Goal: Find contact information: Find contact information

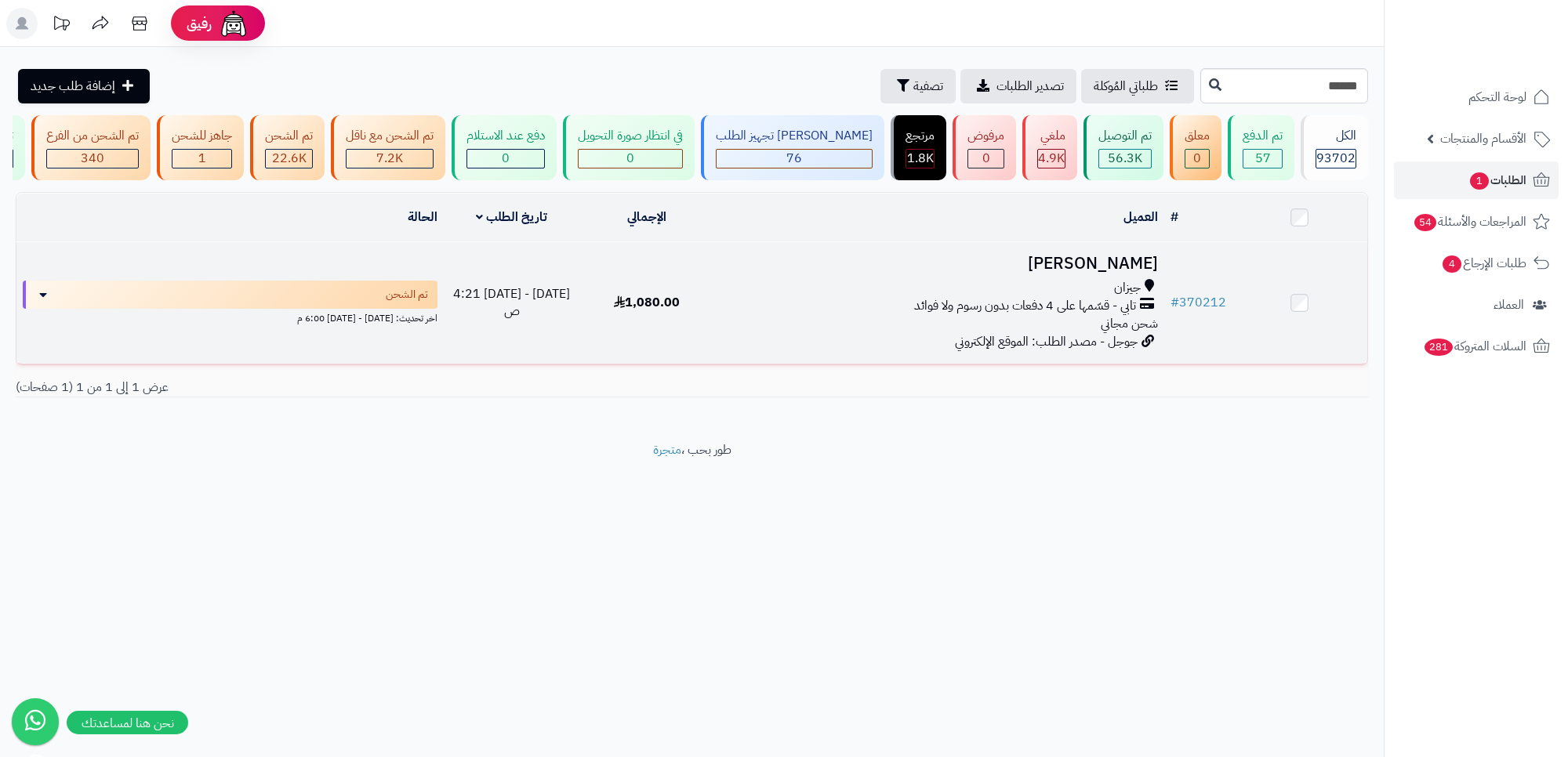
click at [821, 315] on div "تابي - قسّمها على 4 دفعات بدون رسوم ولا فوائد" at bounding box center [939, 306] width 438 height 18
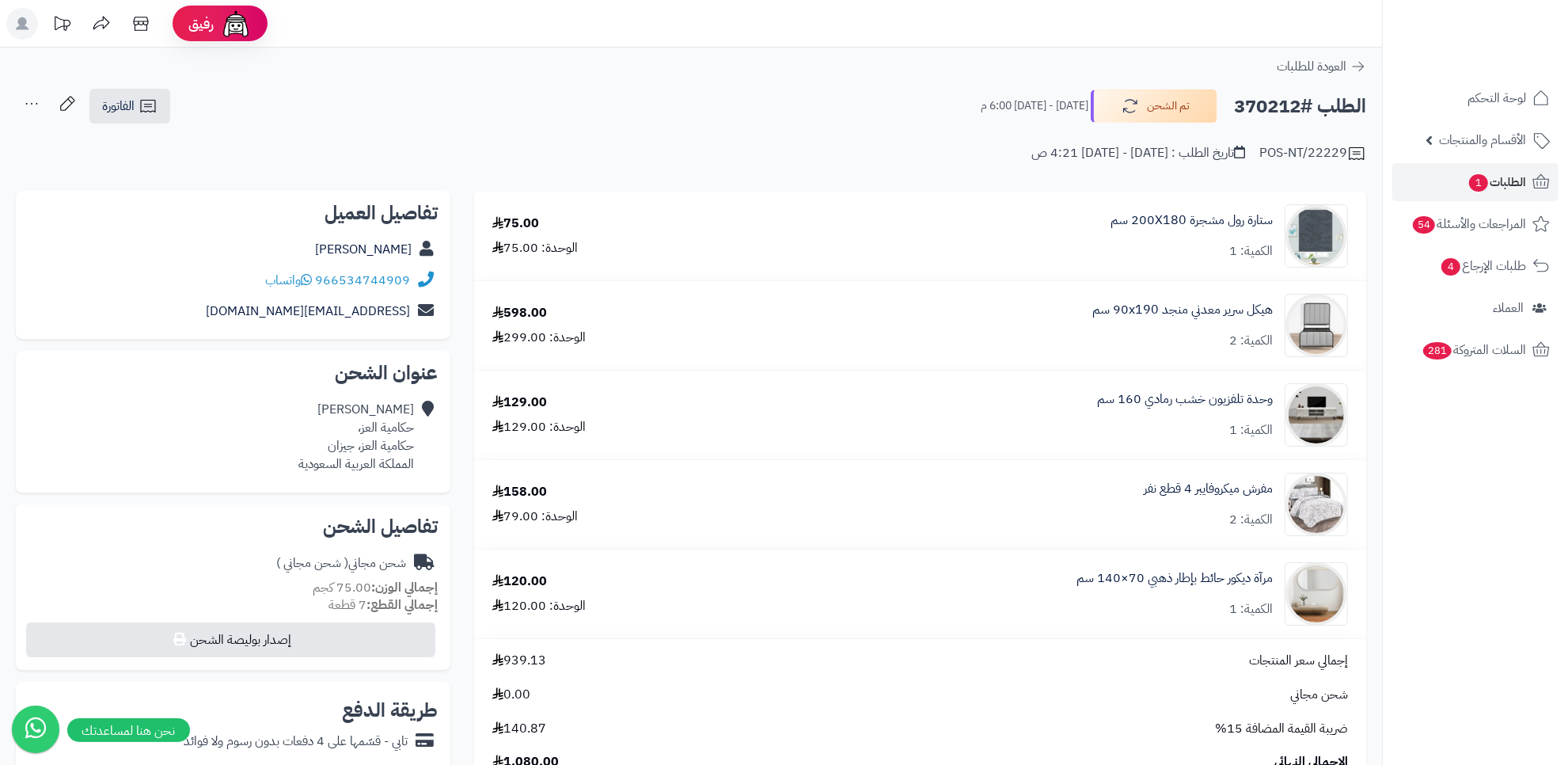
click at [238, 283] on div "966534744909 واتساب" at bounding box center [233, 280] width 409 height 31
copy div "966534744909 واتساب"
